Goal: Task Accomplishment & Management: Use online tool/utility

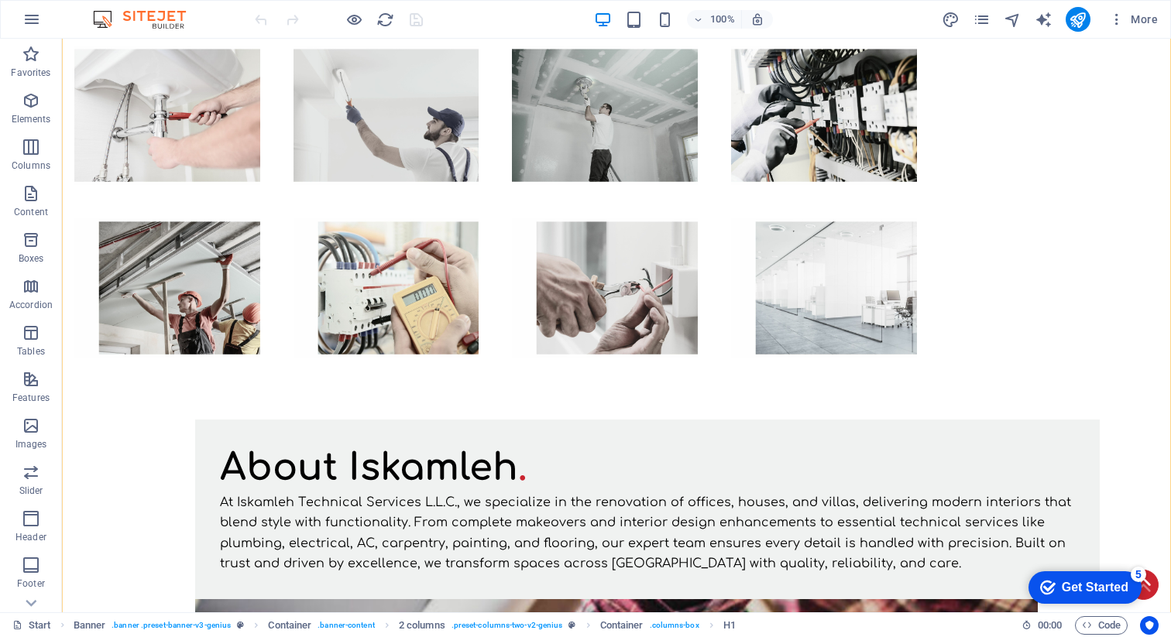
scroll to position [6411, 0]
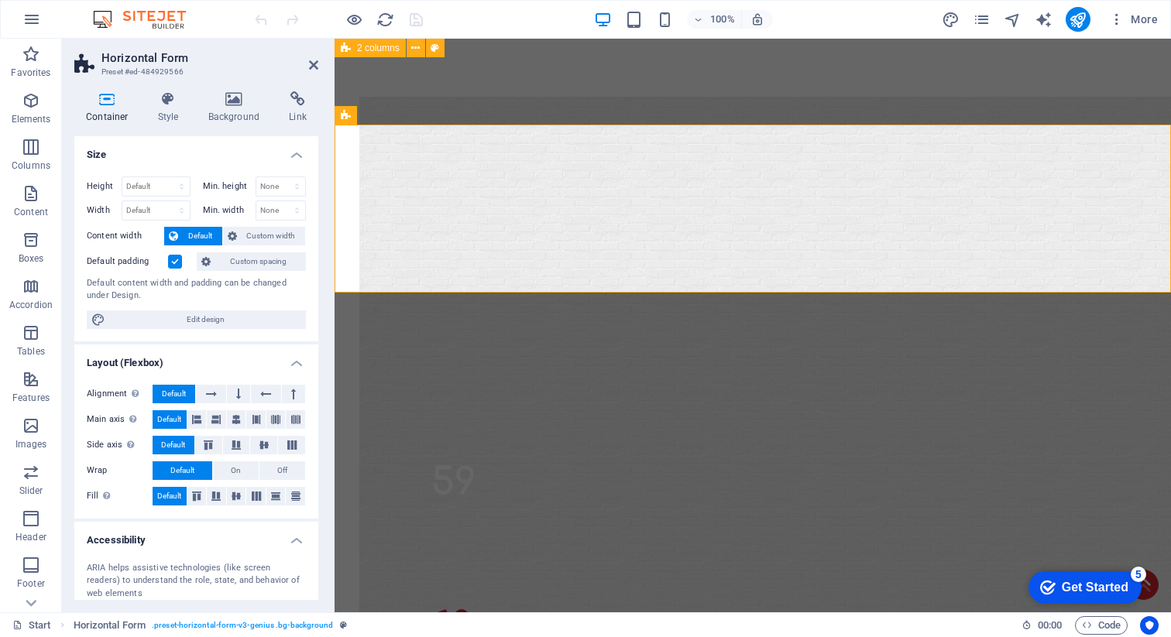
scroll to position [6363, 0]
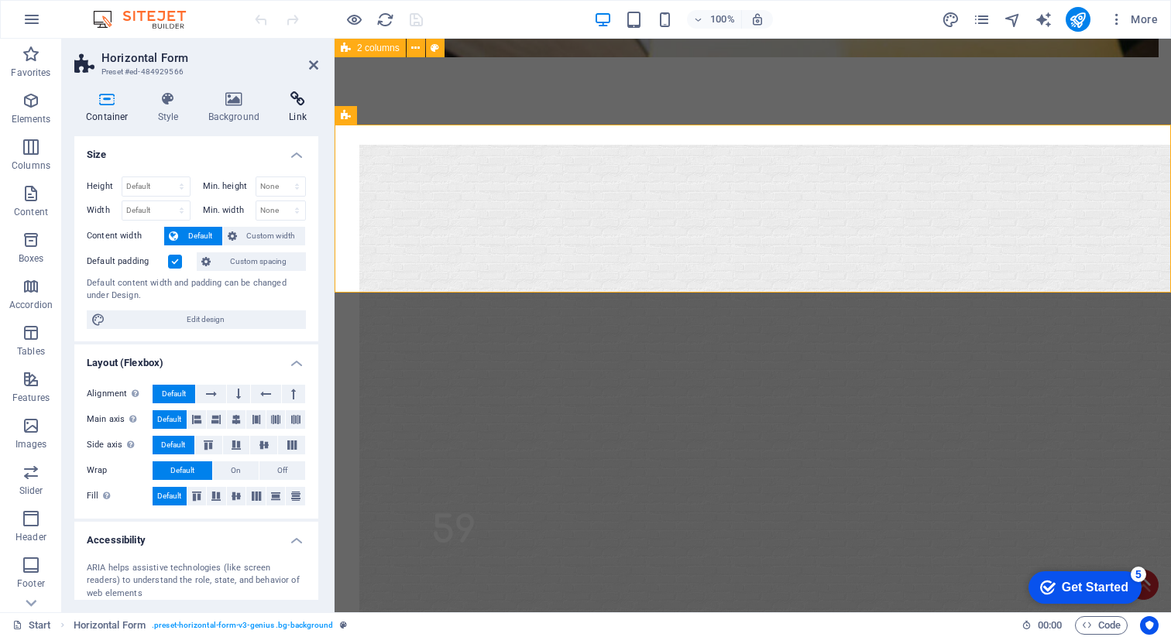
click at [300, 98] on icon at bounding box center [297, 98] width 41 height 15
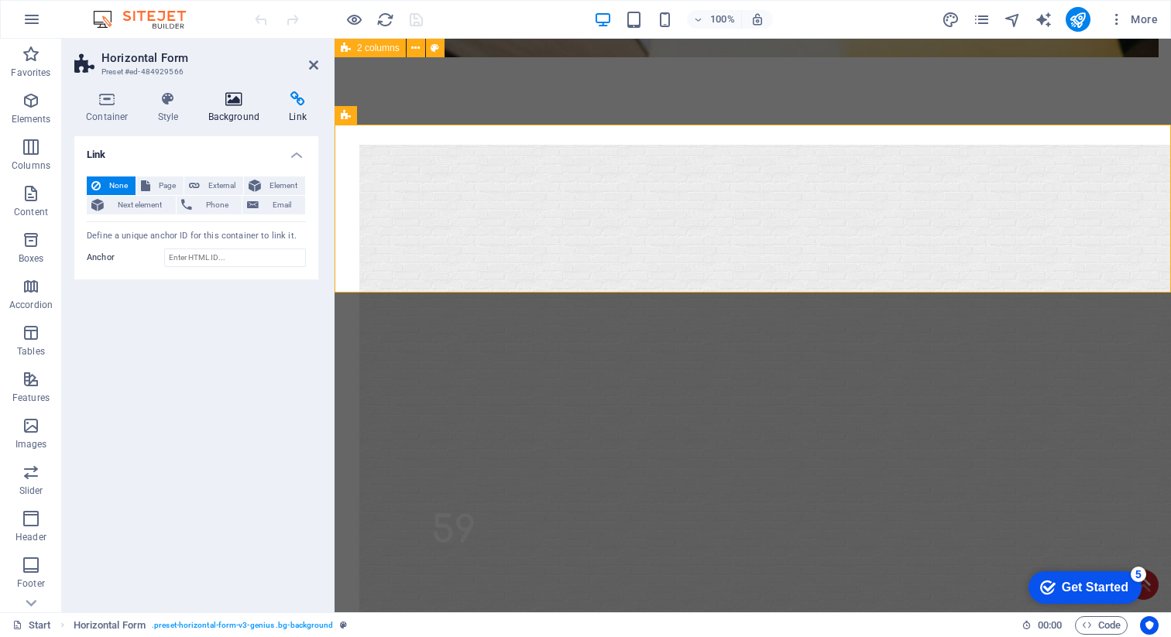
click at [221, 103] on icon at bounding box center [234, 98] width 75 height 15
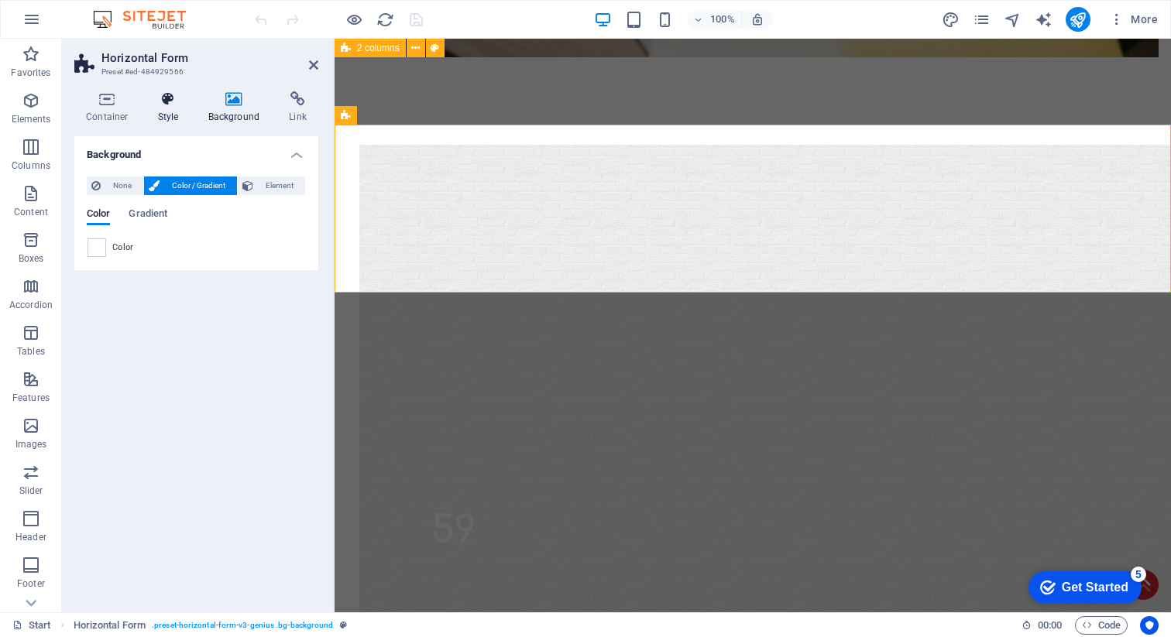
click at [170, 107] on h4 "Style" at bounding box center [171, 107] width 50 height 33
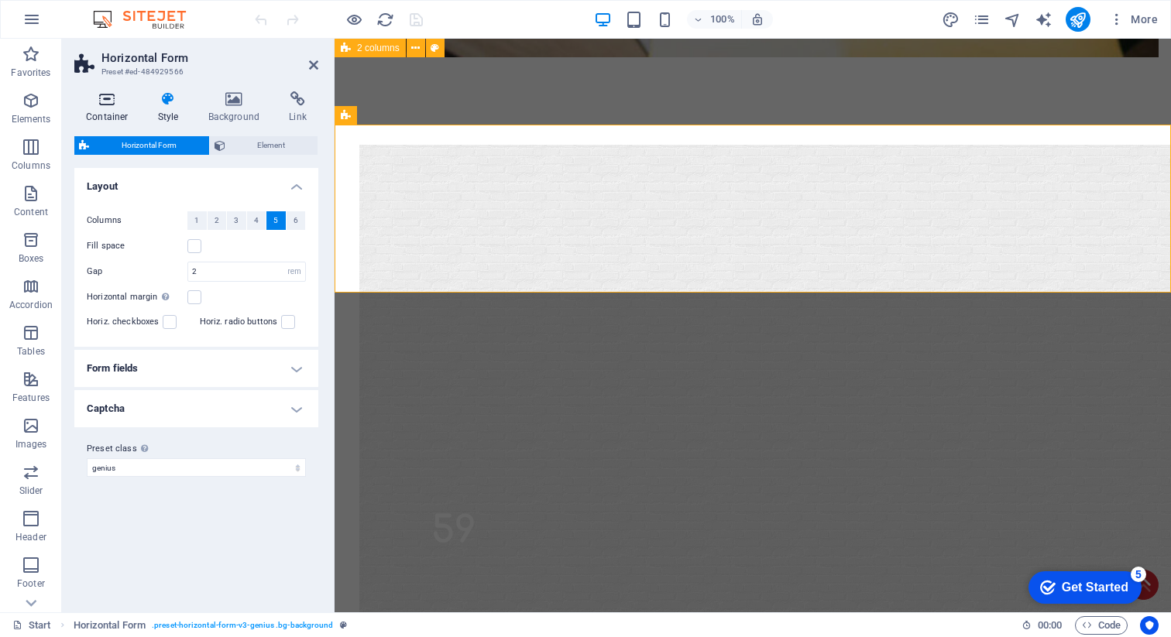
click at [111, 110] on h4 "Container" at bounding box center [110, 107] width 72 height 33
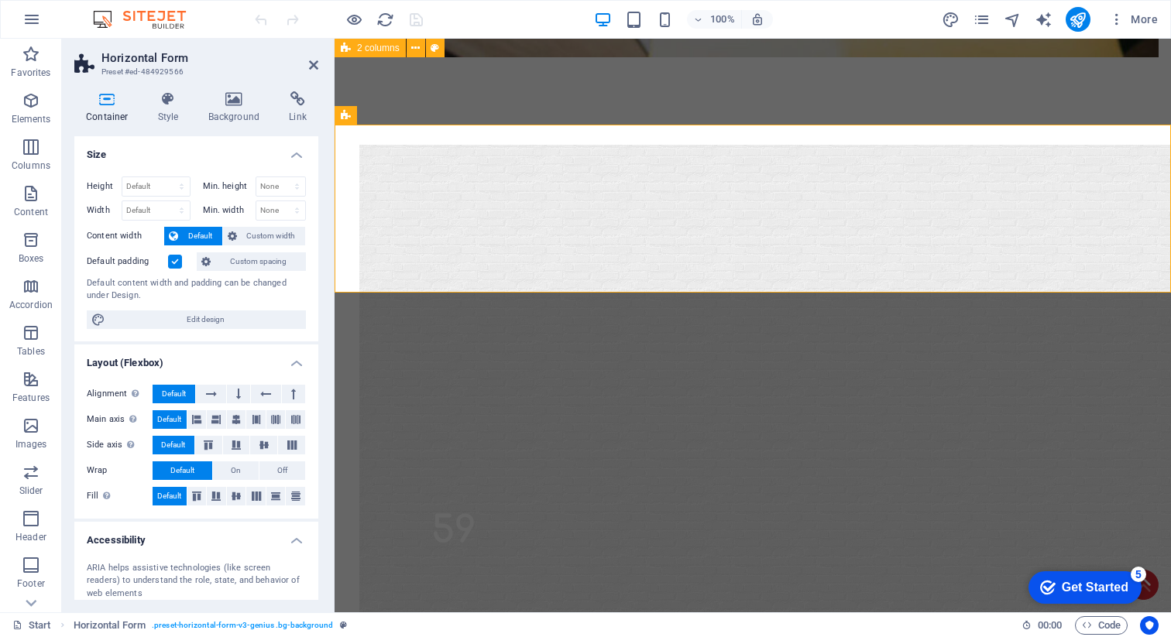
scroll to position [136, 0]
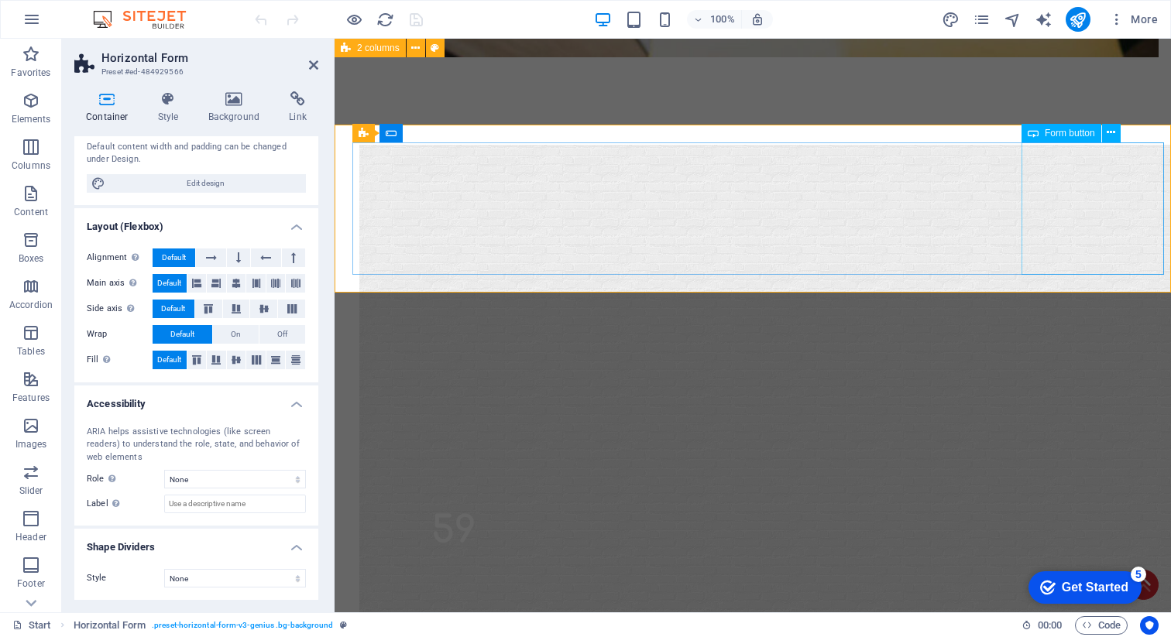
select select "rem"
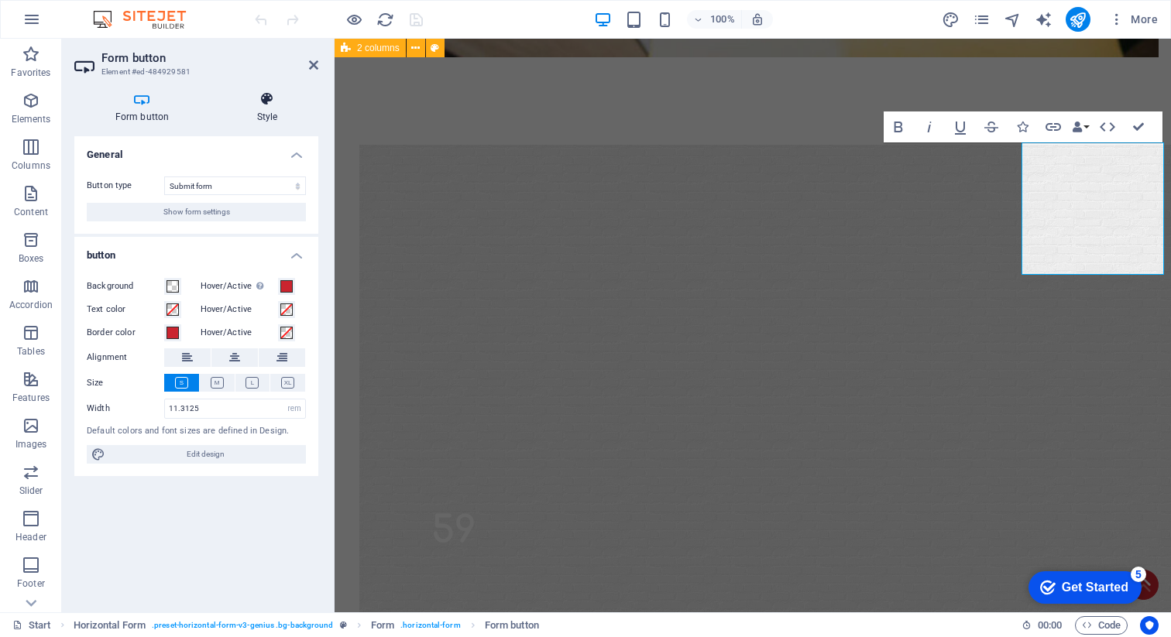
click at [249, 94] on icon at bounding box center [267, 98] width 102 height 15
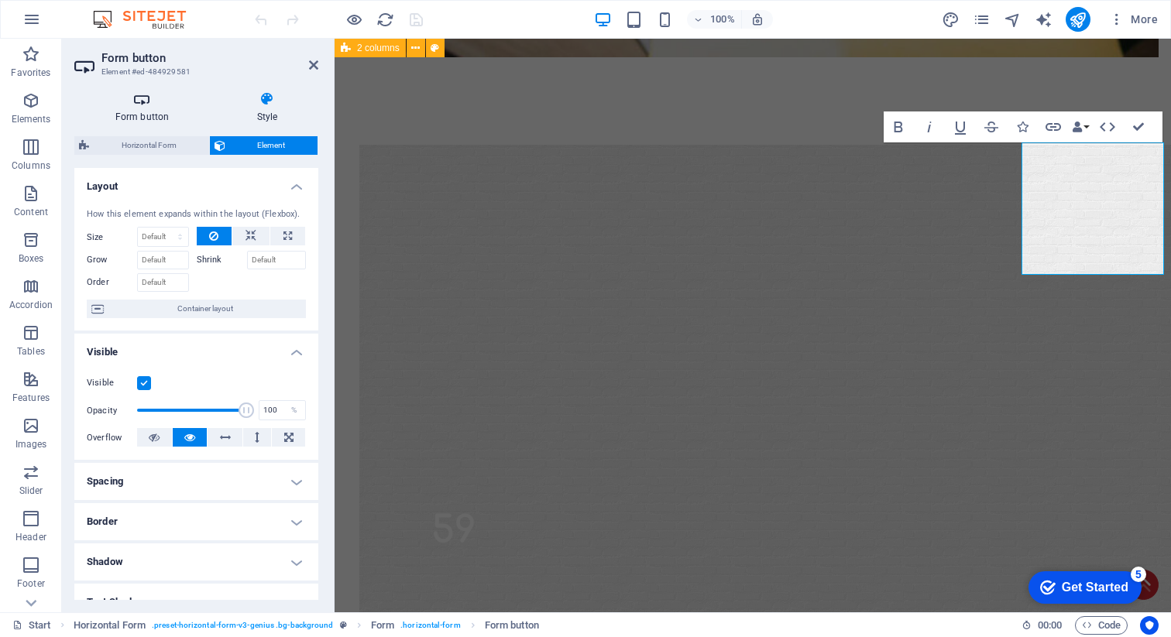
click at [139, 119] on h4 "Form button" at bounding box center [145, 107] width 142 height 33
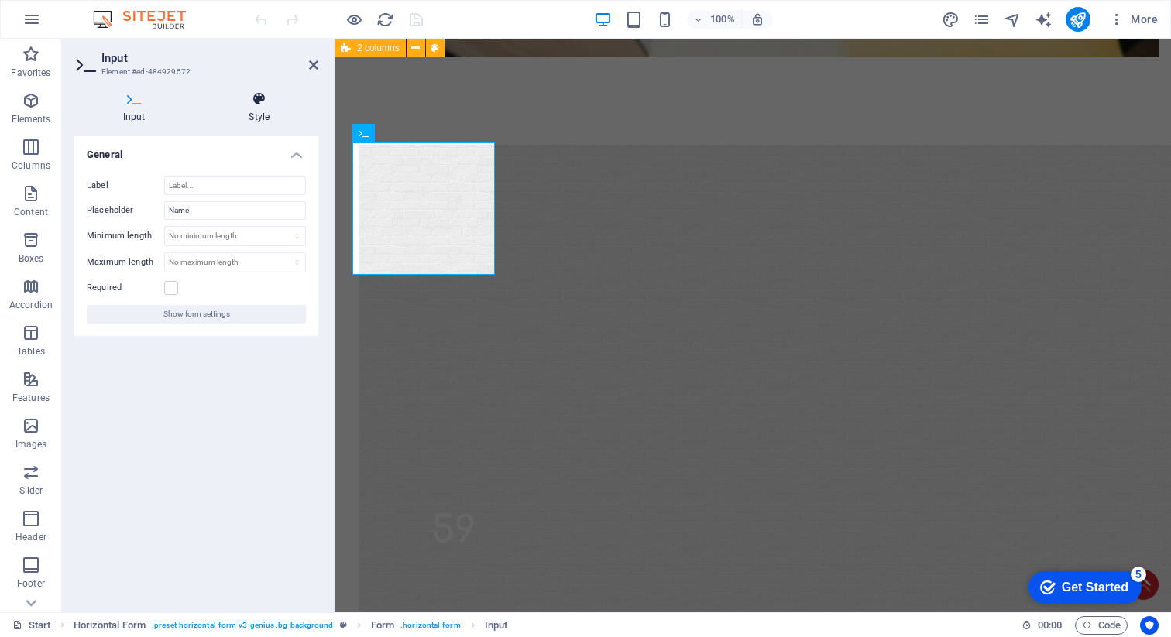
click at [264, 110] on h4 "Style" at bounding box center [260, 107] width 118 height 33
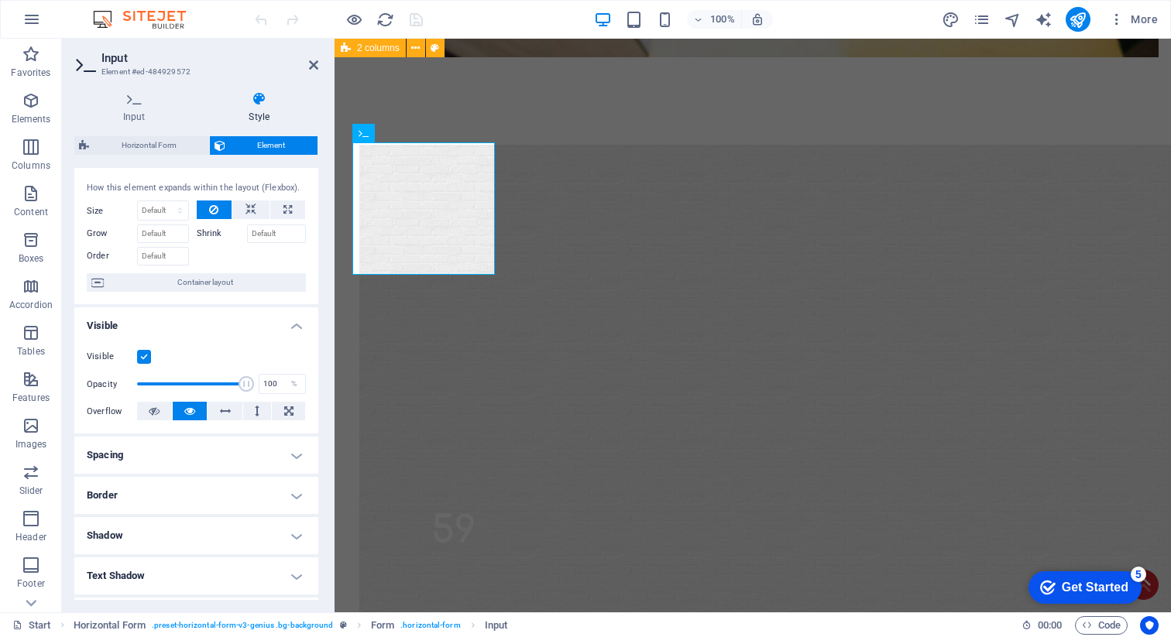
scroll to position [0, 0]
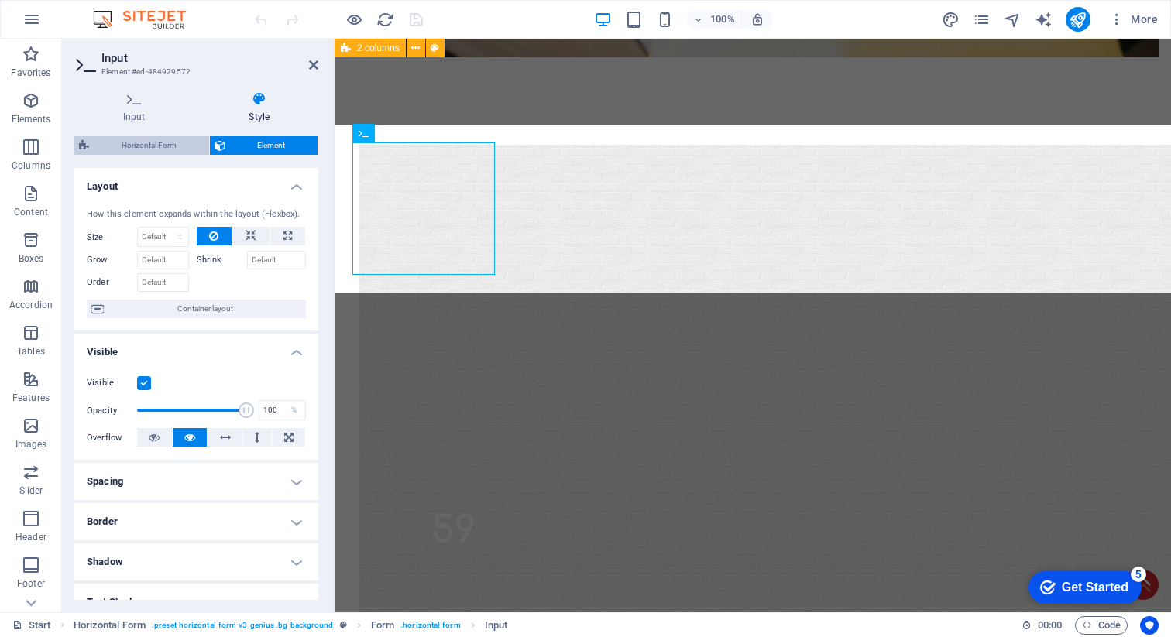
click at [136, 149] on span "Horizontal Form" at bounding box center [149, 145] width 111 height 19
select select "rem"
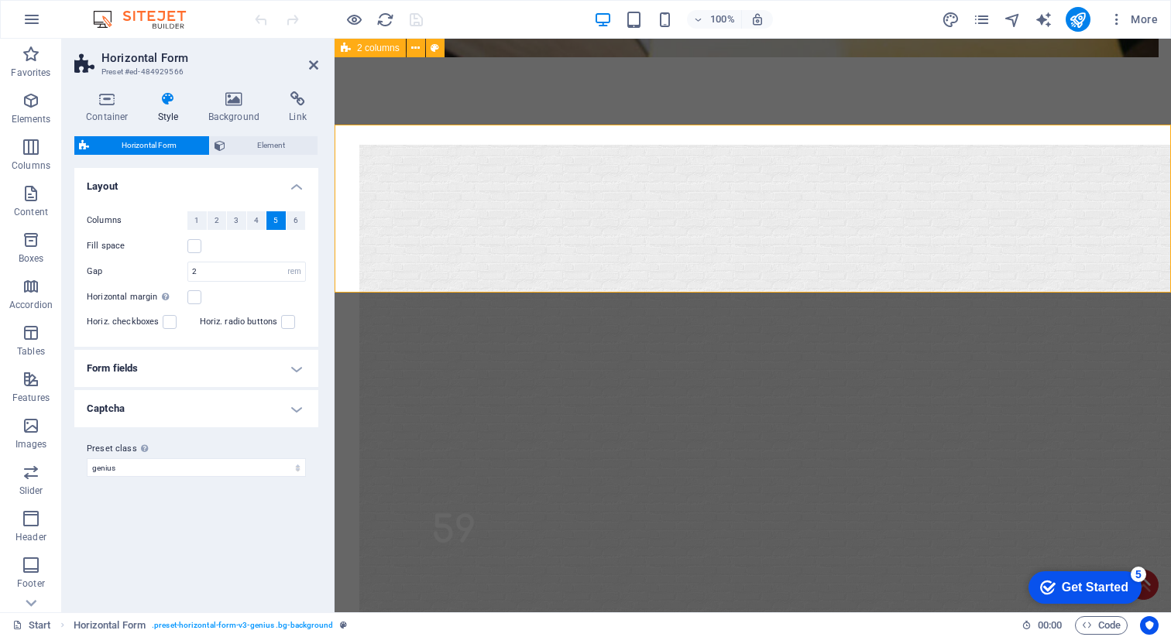
click at [160, 369] on h4 "Form fields" at bounding box center [196, 368] width 244 height 37
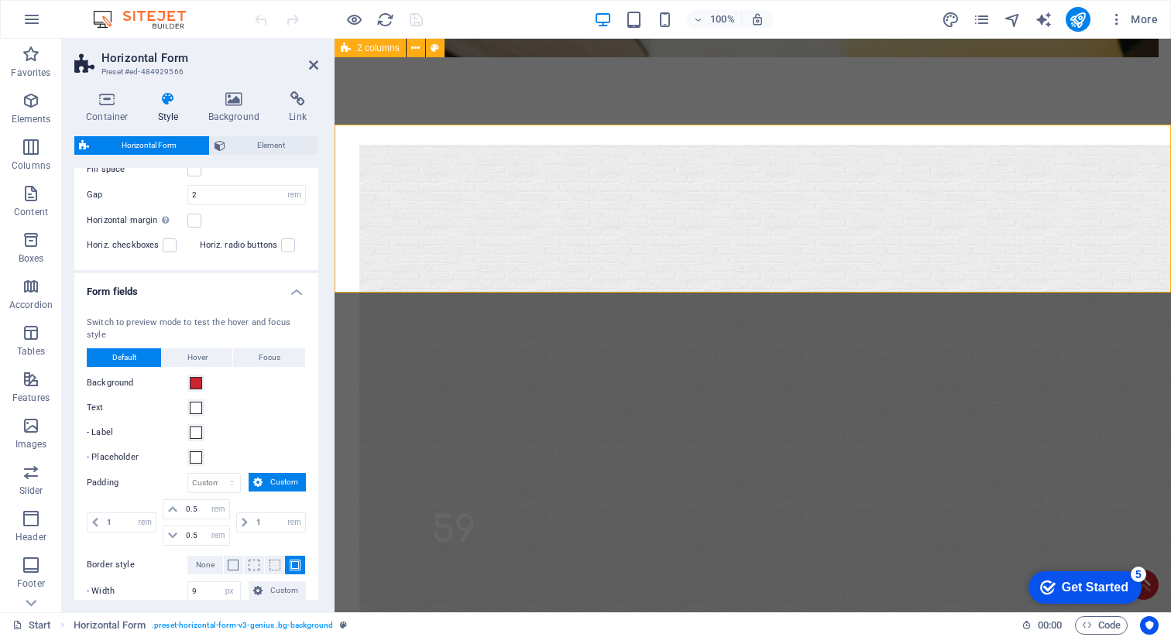
scroll to position [84, 0]
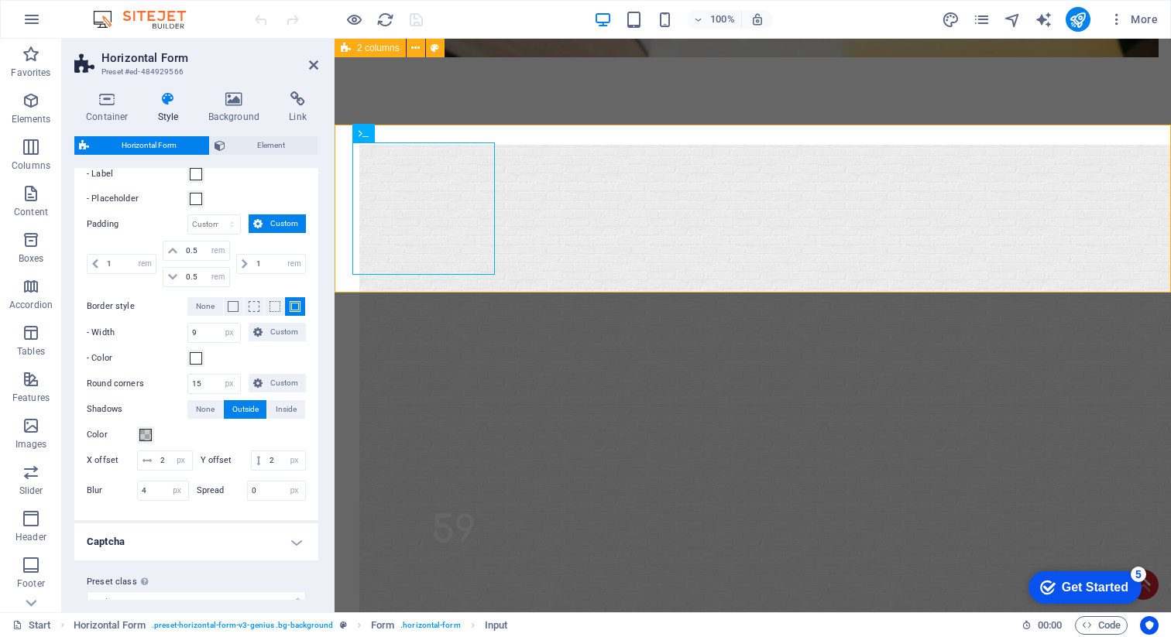
scroll to position [338, 0]
click at [144, 431] on span at bounding box center [145, 432] width 12 height 12
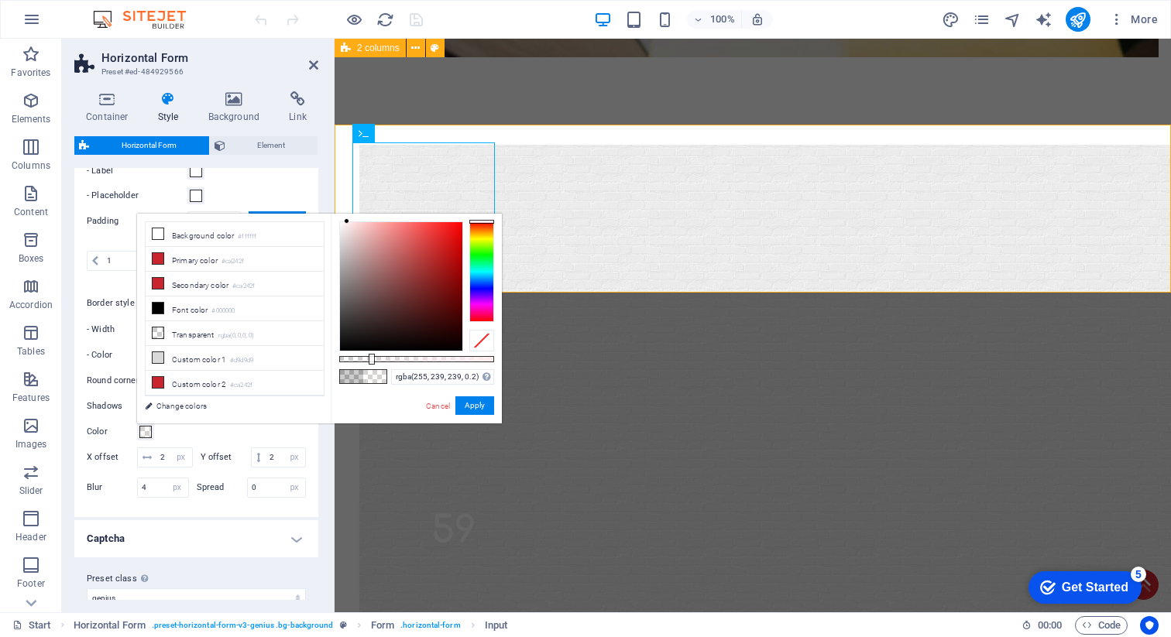
type input "rgba(255, 240, 240, 0.2)"
drag, startPoint x: 347, startPoint y: 229, endPoint x: 346, endPoint y: 204, distance: 25.6
click at [346, 204] on body "[DOMAIN_NAME] Start (en) Favorites Elements Columns Content Boxes Accordion Tab…" at bounding box center [585, 318] width 1171 height 637
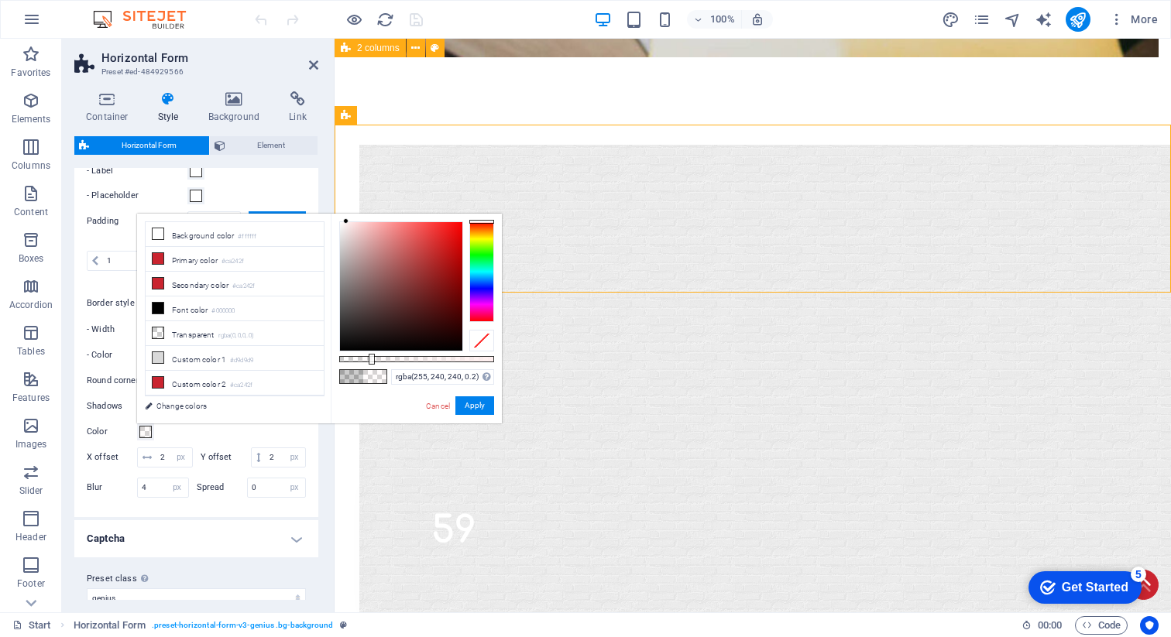
drag, startPoint x: 345, startPoint y: 204, endPoint x: 325, endPoint y: 206, distance: 20.3
click at [436, 403] on link "Cancel" at bounding box center [437, 406] width 27 height 12
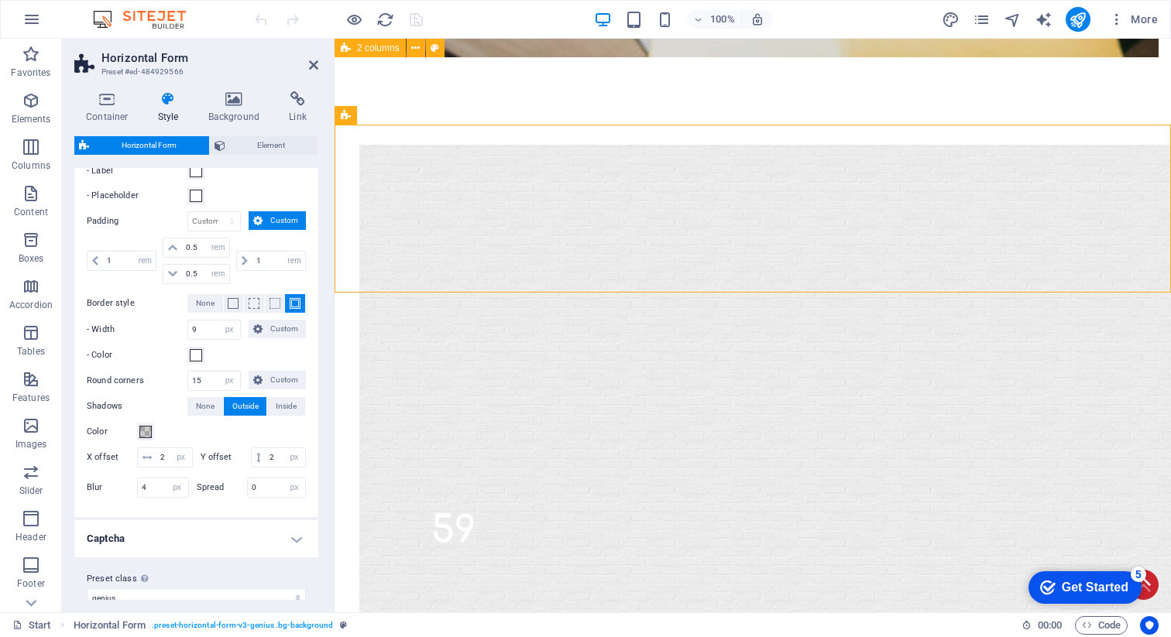
scroll to position [377, 0]
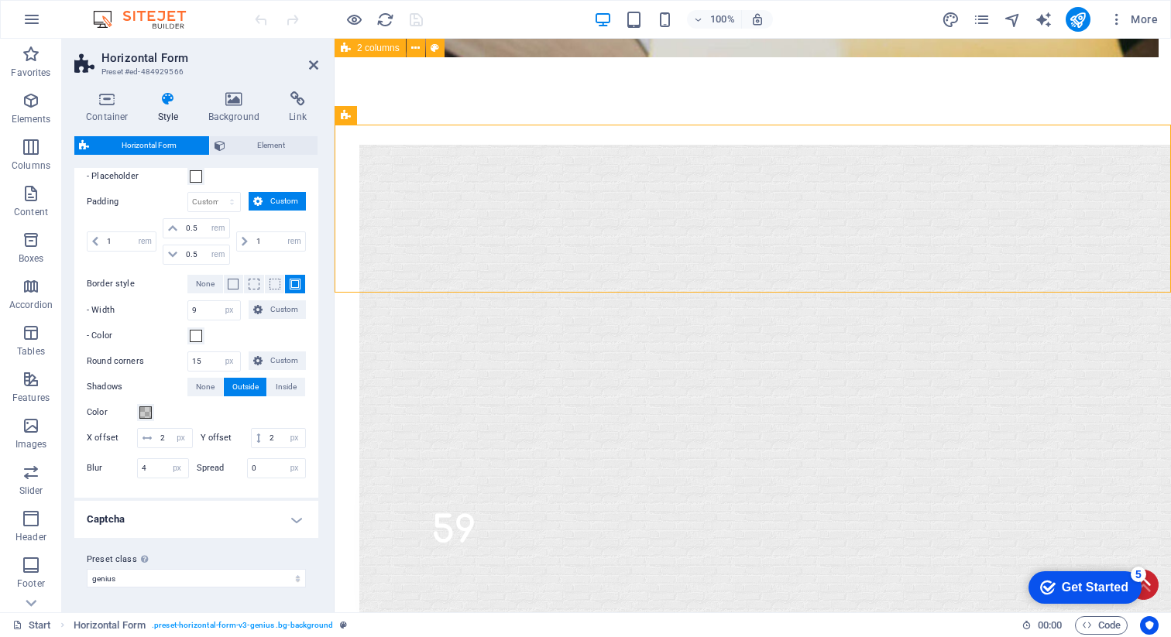
click at [136, 521] on h4 "Captcha" at bounding box center [196, 519] width 244 height 37
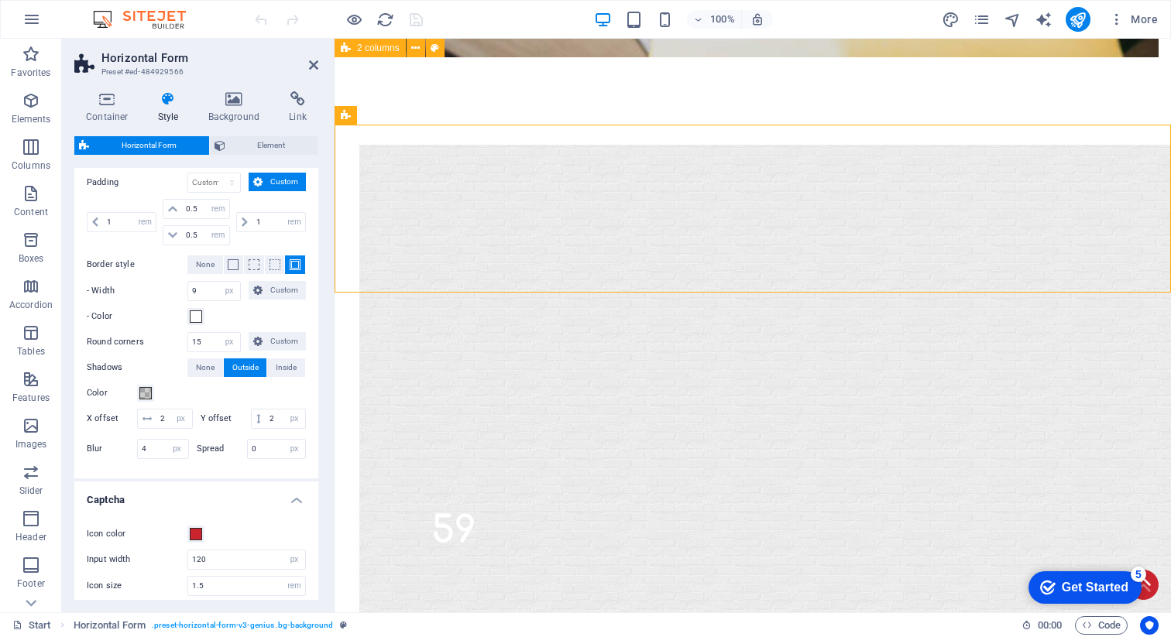
scroll to position [470, 0]
